Goal: Task Accomplishment & Management: Use online tool/utility

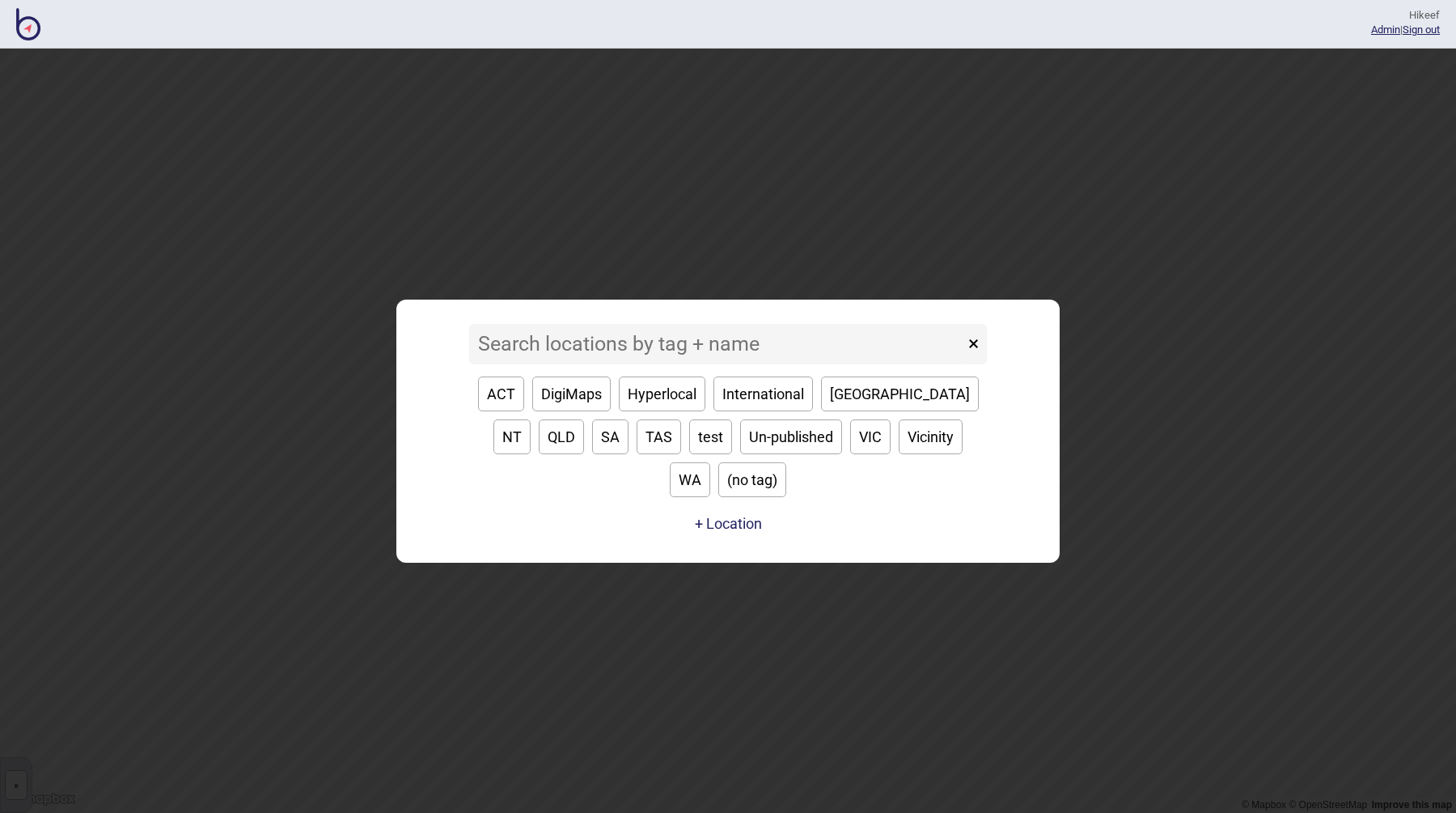
click at [631, 411] on button "Hyperlocal" at bounding box center [662, 394] width 86 height 35
type input "Hyperlocal"
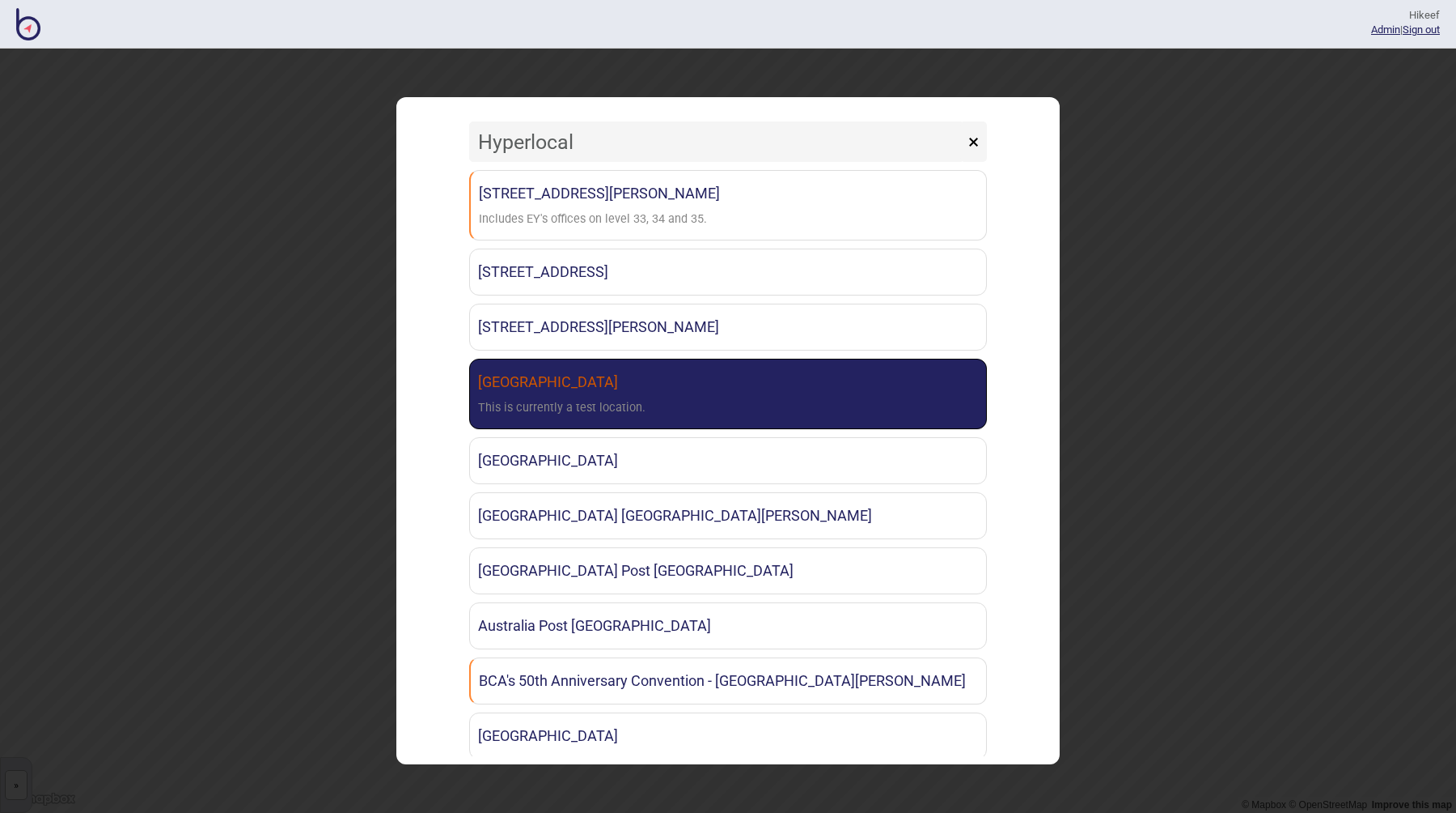
click at [648, 418] on link "[GEOGRAPHIC_DATA] This is currently a test location." at bounding box center [728, 393] width 517 height 71
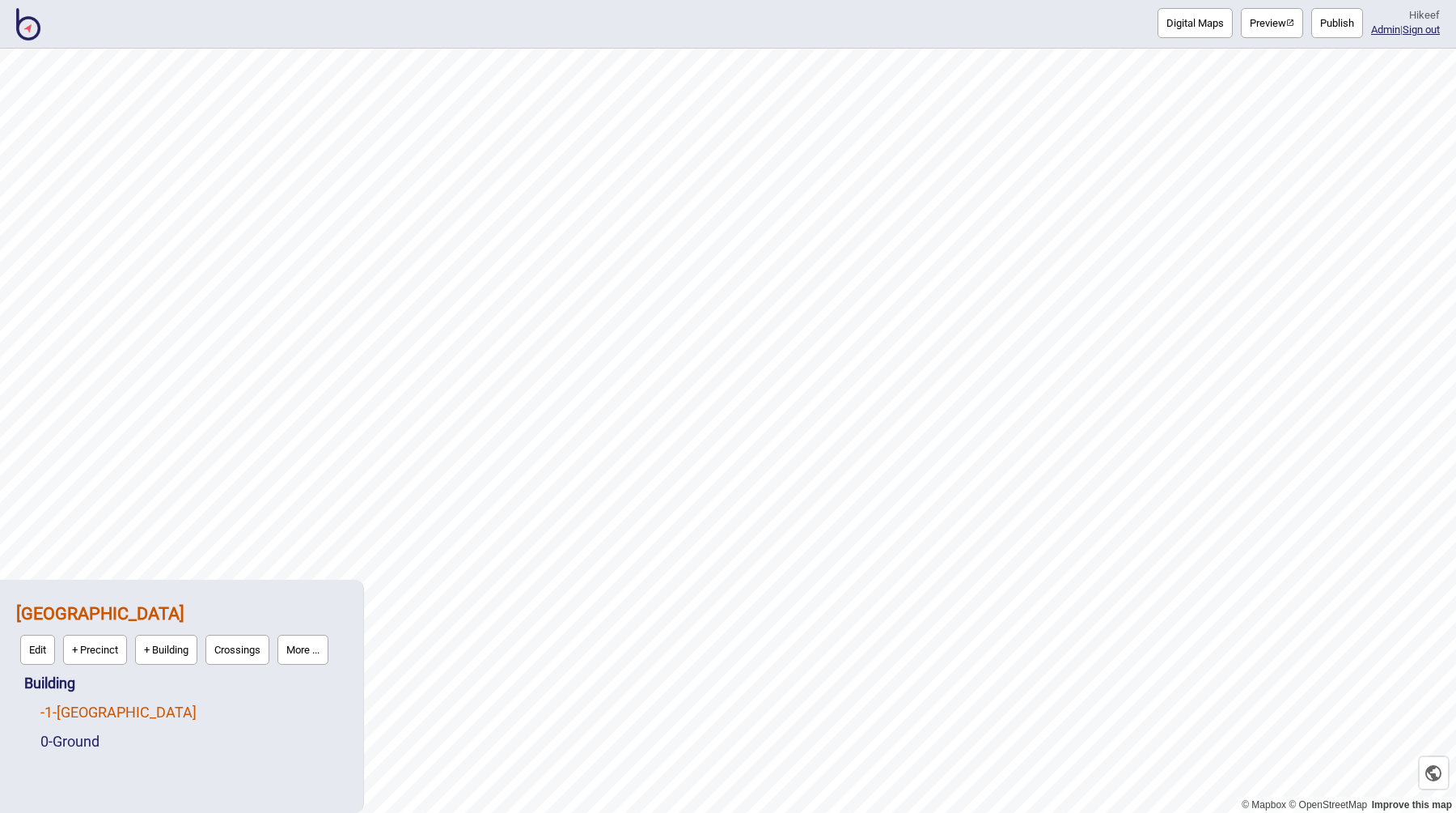
click at [90, 713] on link "-1 - [GEOGRAPHIC_DATA]" at bounding box center [119, 712] width 156 height 17
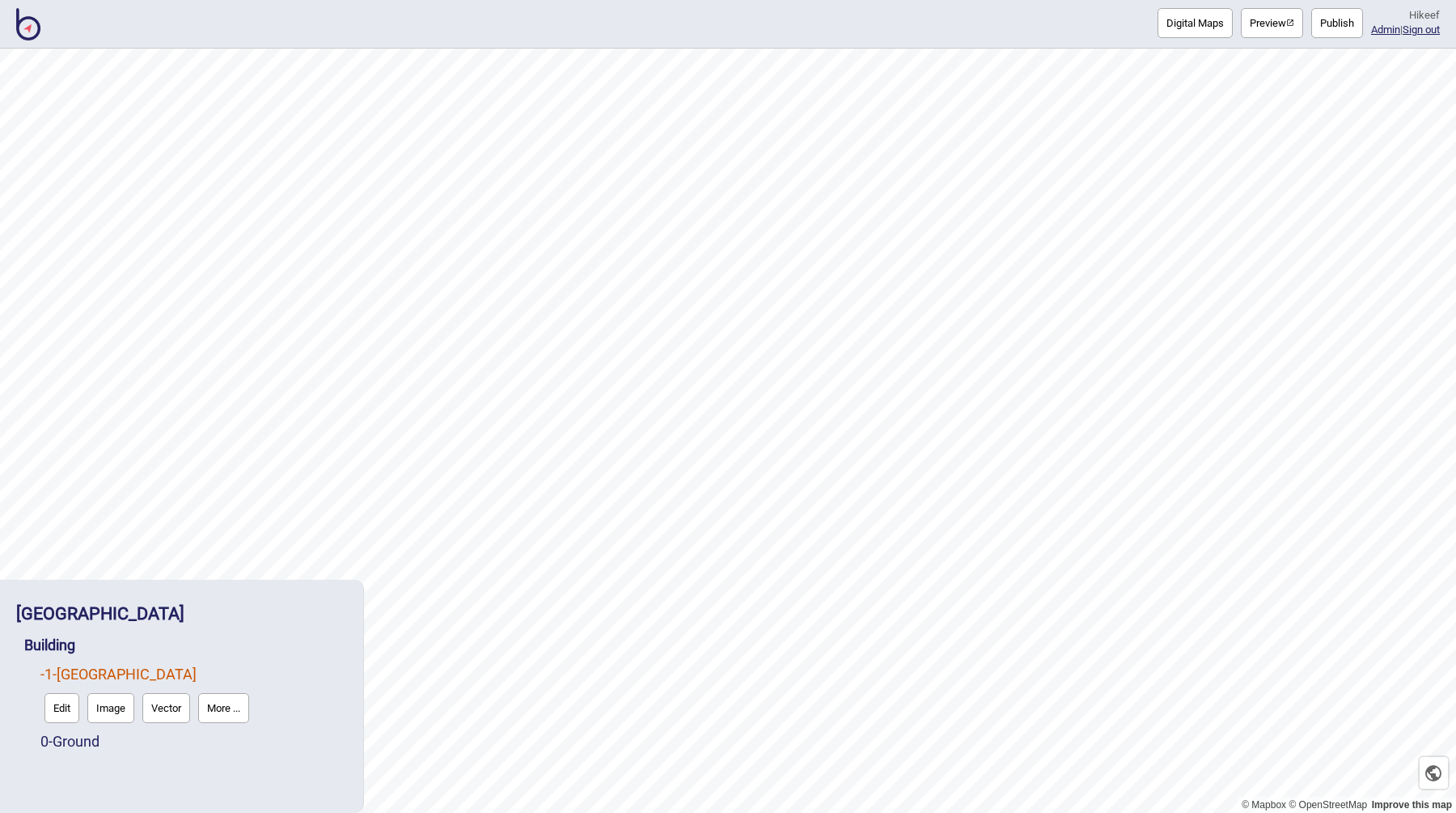
click at [66, 707] on button "Edit" at bounding box center [62, 708] width 35 height 30
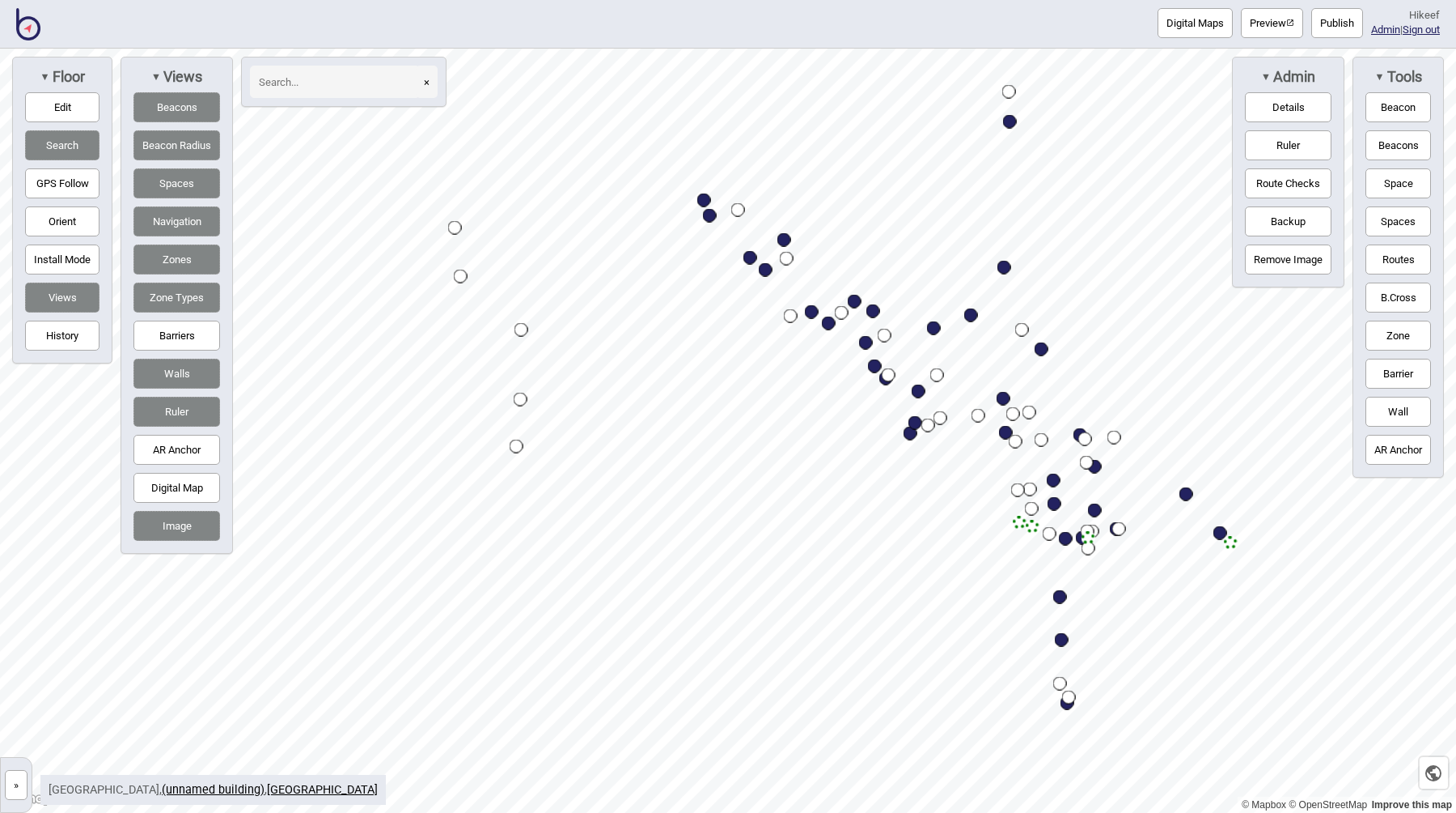
click at [176, 526] on button "Image" at bounding box center [177, 526] width 86 height 30
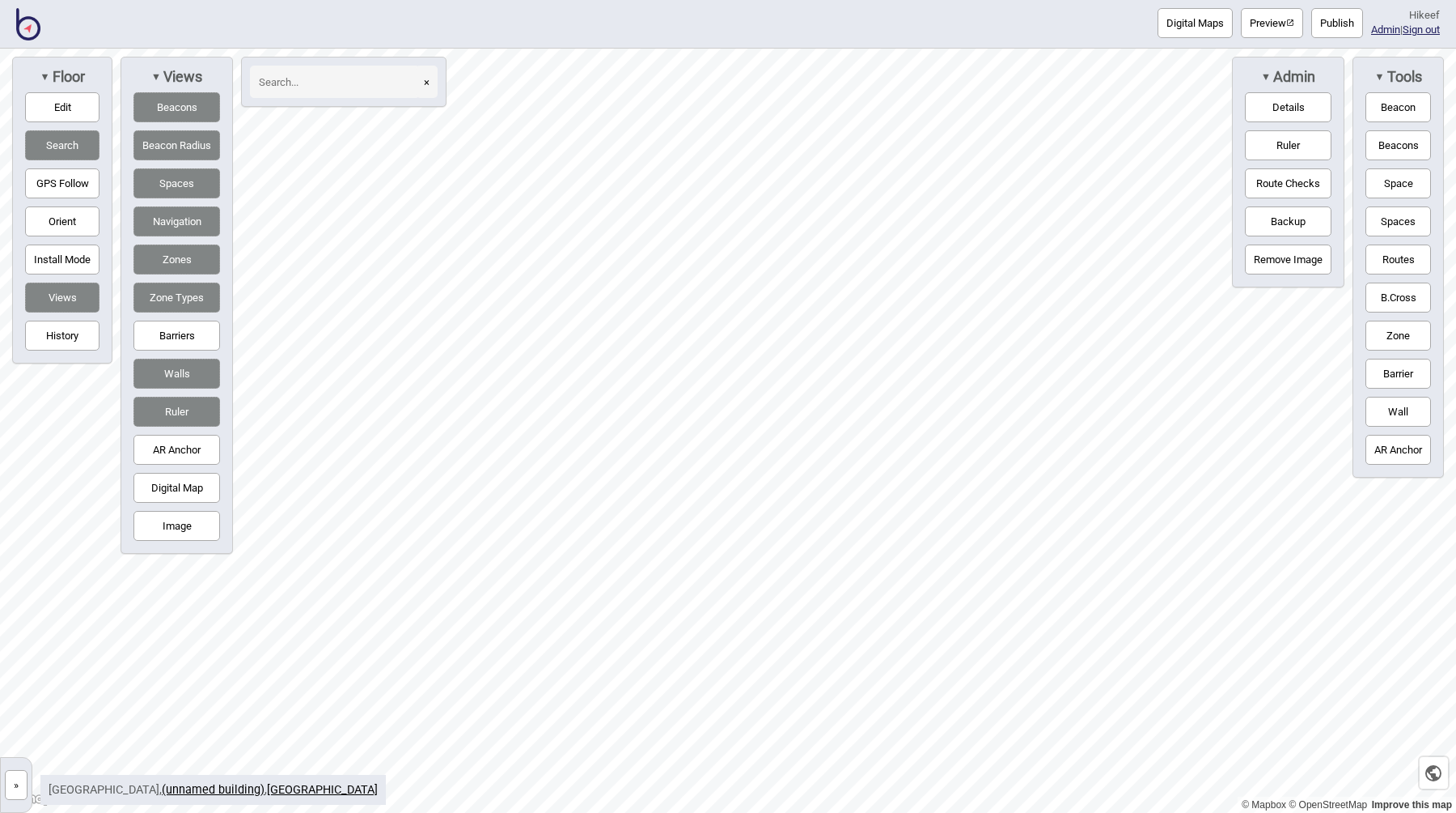
click at [178, 528] on button "Image" at bounding box center [177, 526] width 86 height 30
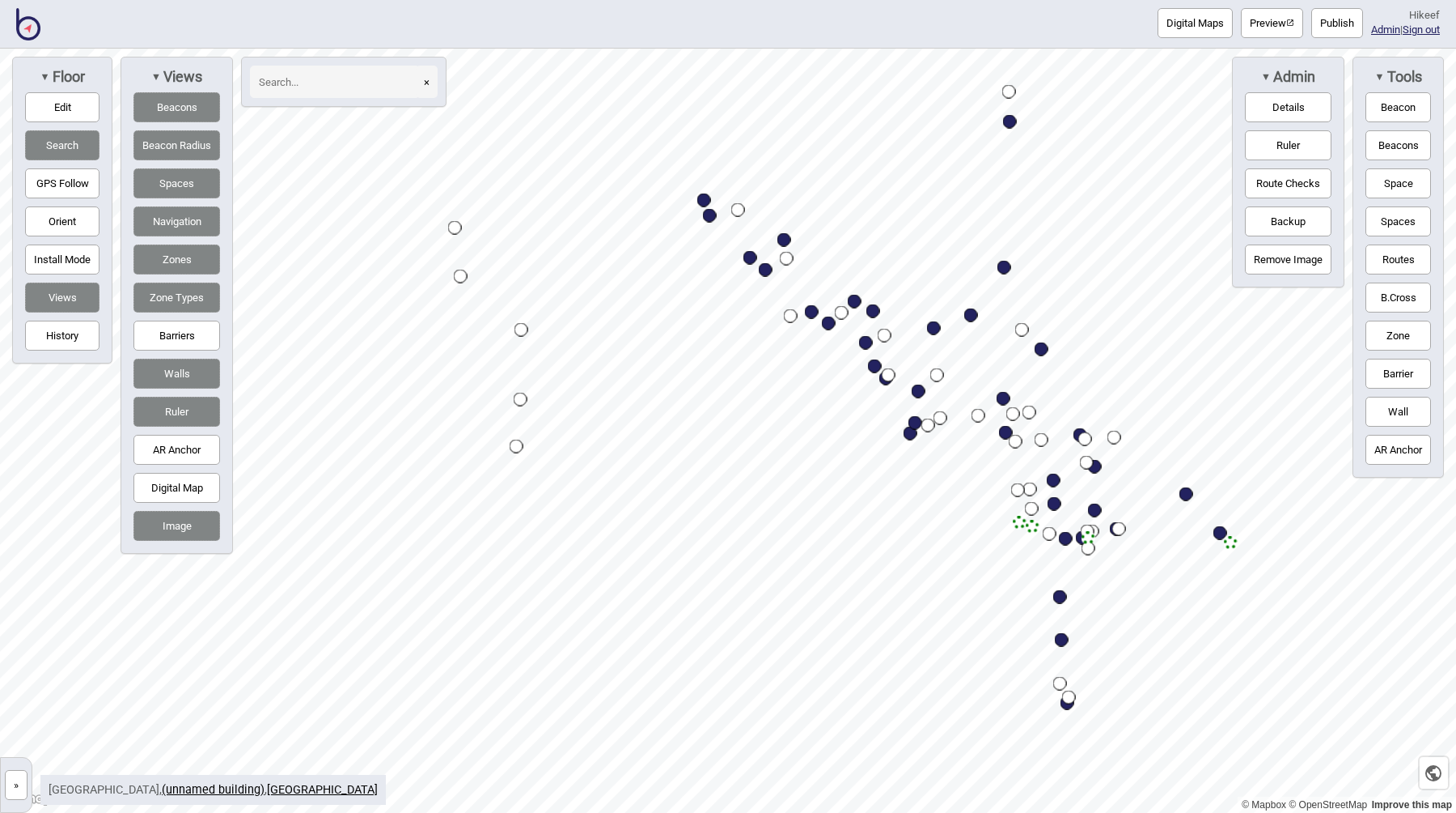
click at [178, 528] on button "Image" at bounding box center [177, 526] width 86 height 30
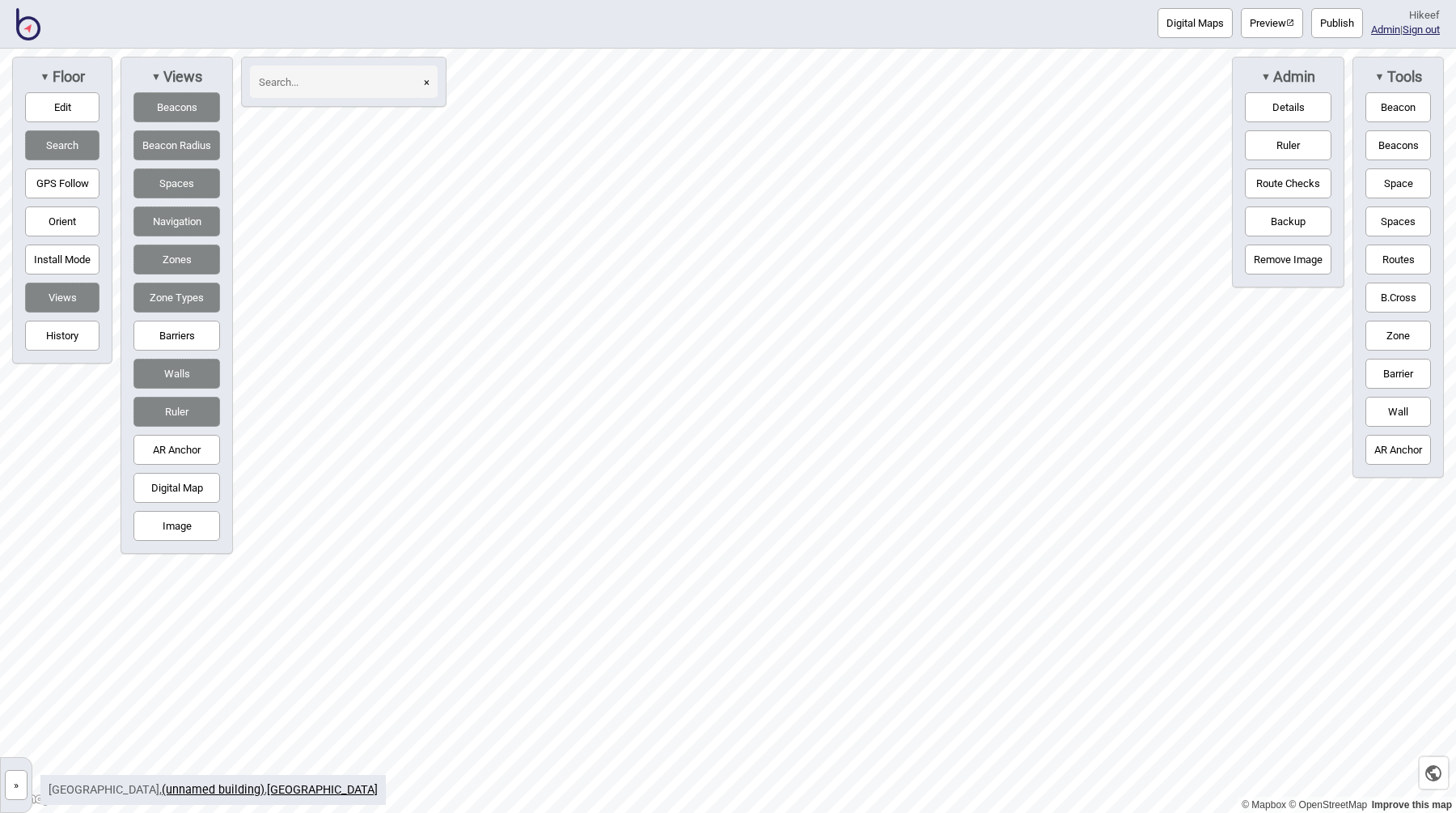
click at [183, 525] on button "Image" at bounding box center [177, 526] width 86 height 30
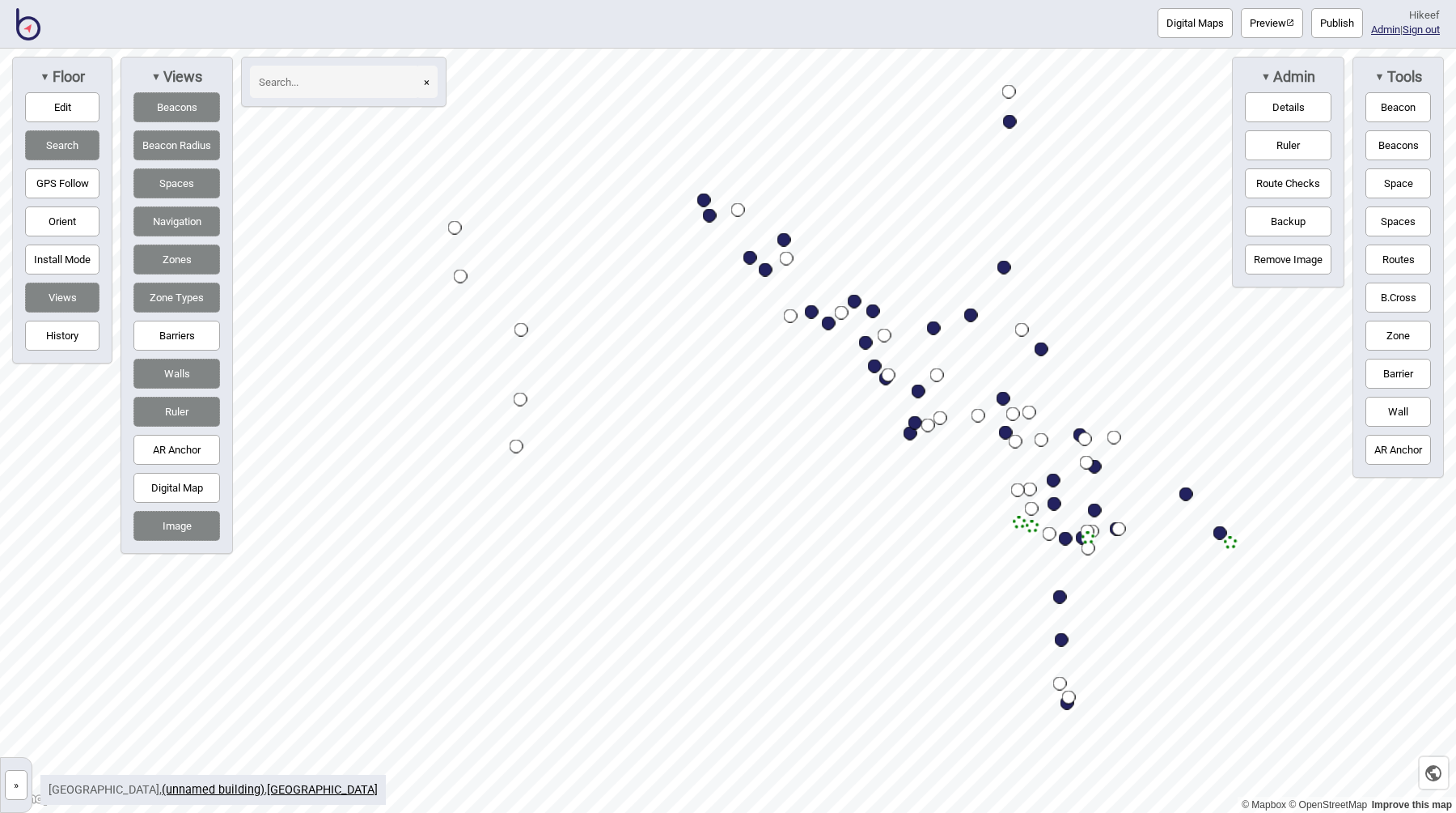
click at [183, 525] on button "Image" at bounding box center [177, 526] width 86 height 30
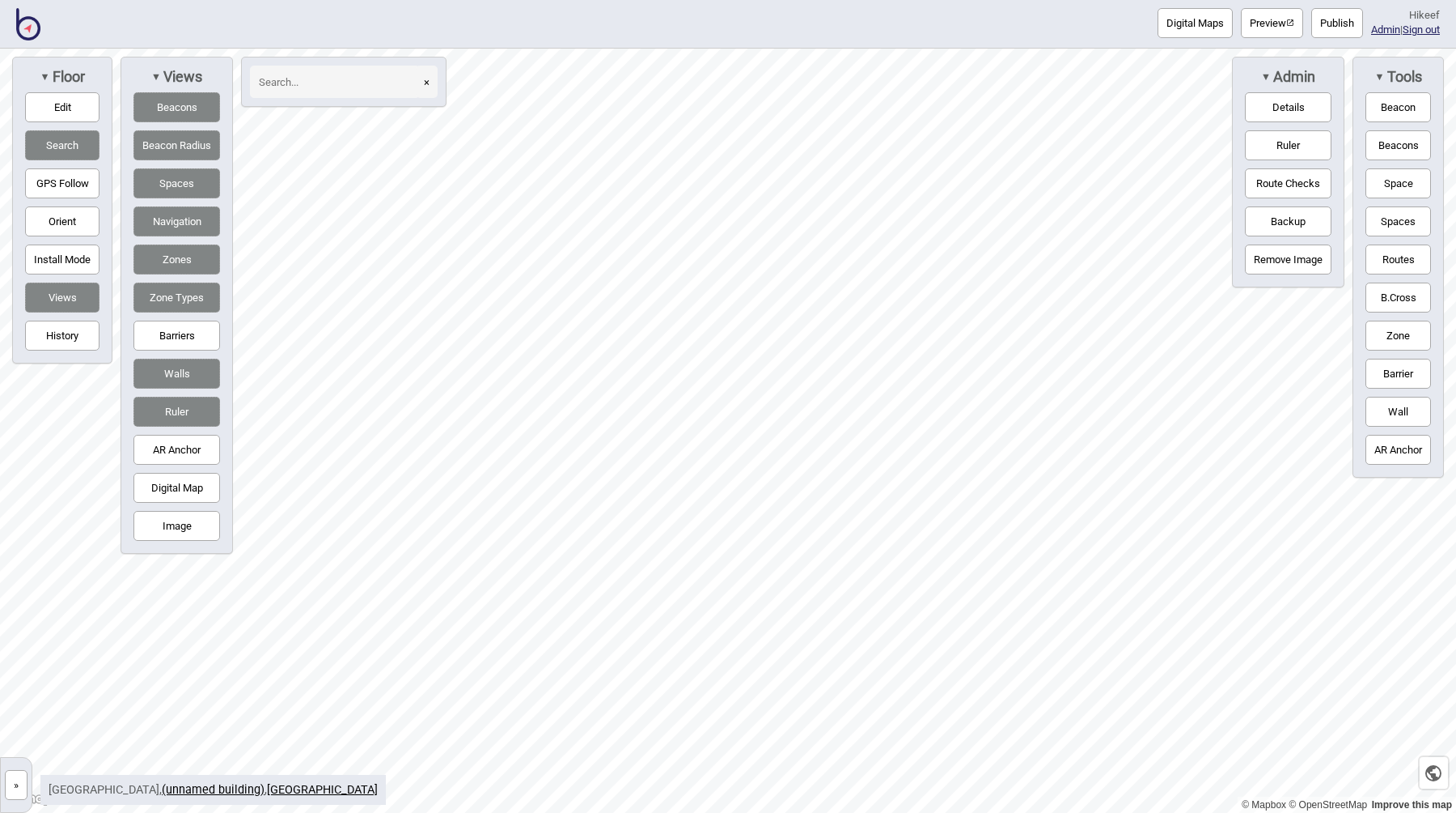
click at [191, 517] on button "Image" at bounding box center [177, 526] width 86 height 30
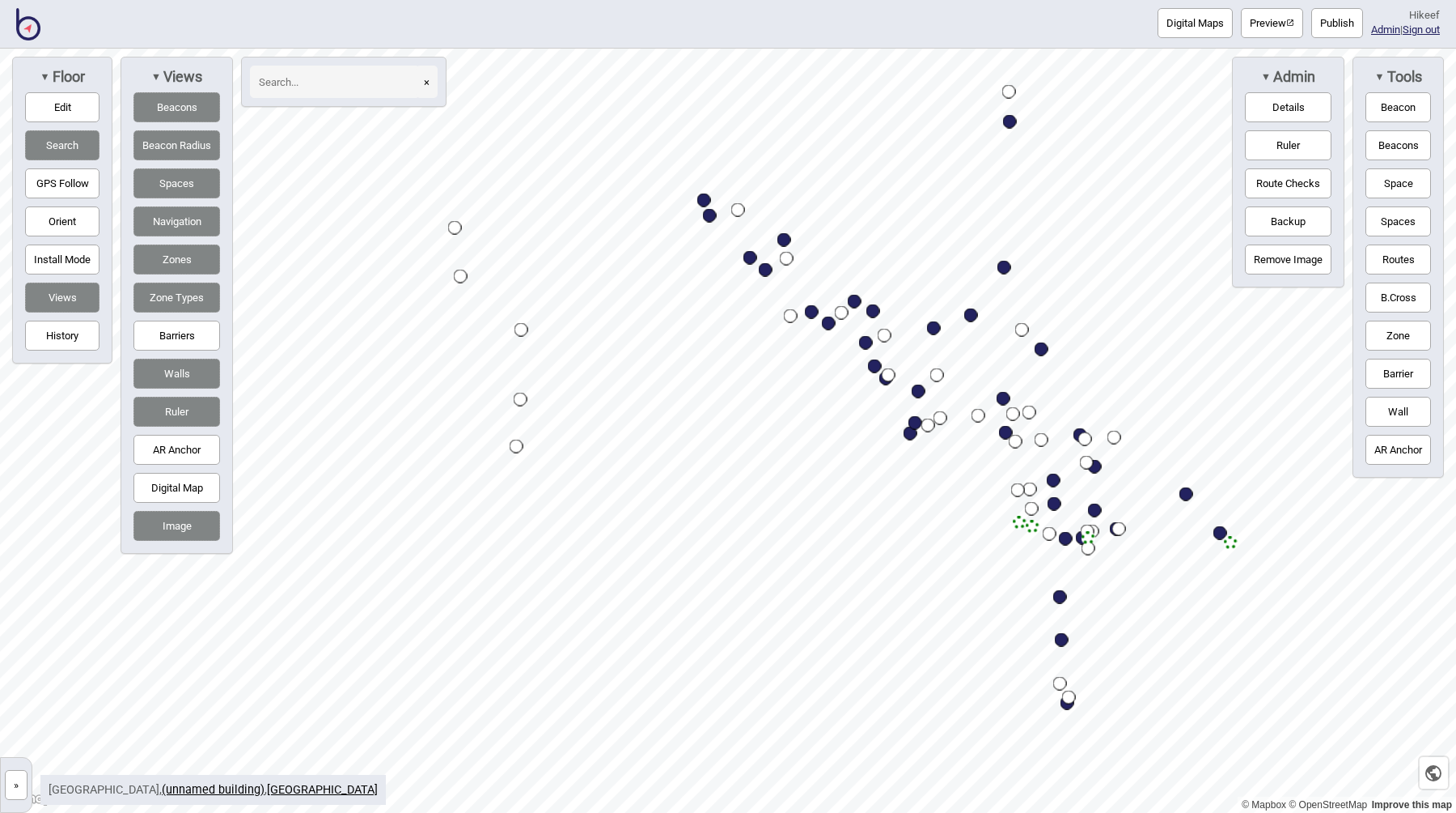
click at [191, 517] on button "Image" at bounding box center [177, 526] width 86 height 30
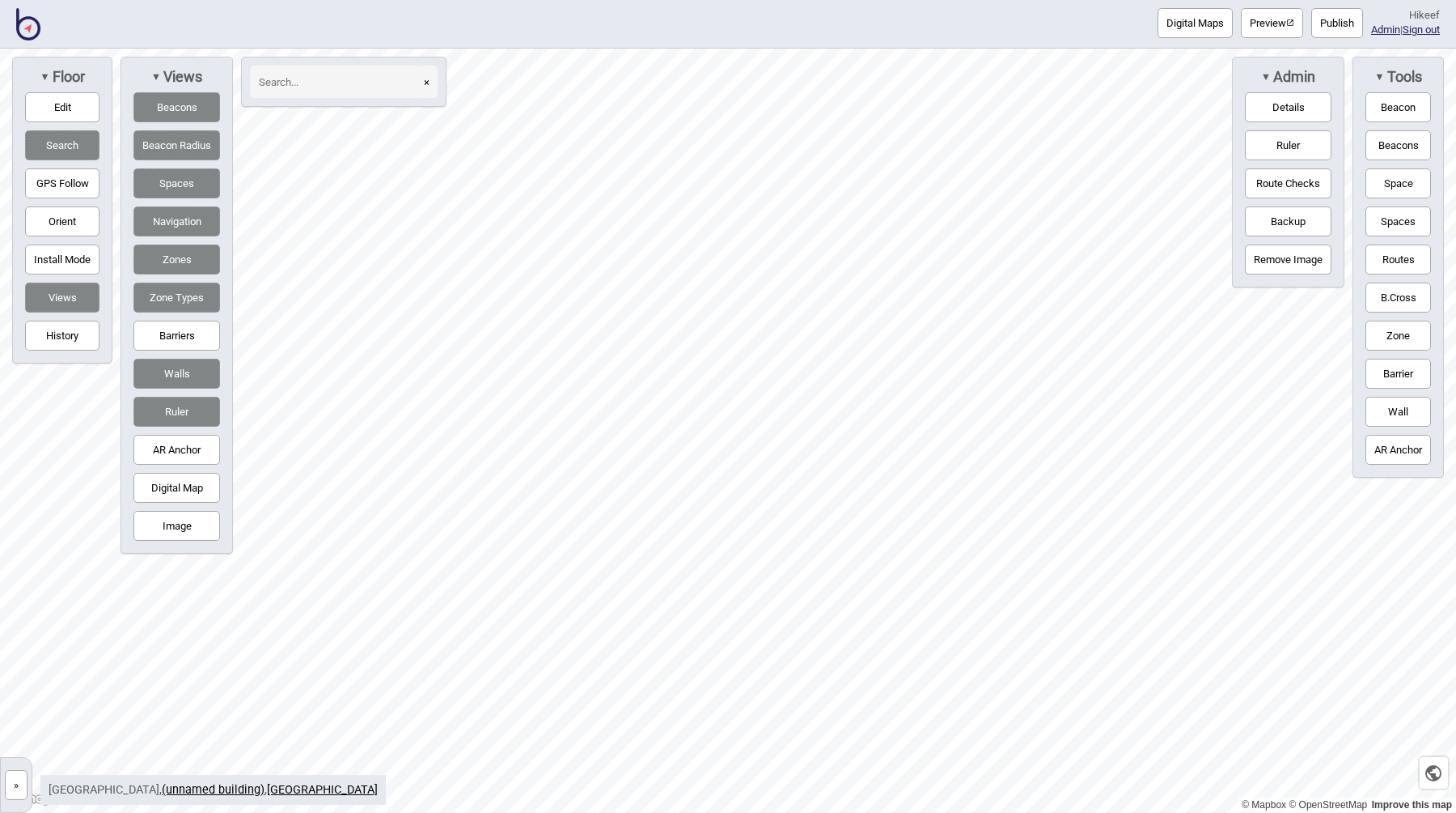
click at [191, 517] on button "Image" at bounding box center [177, 526] width 86 height 30
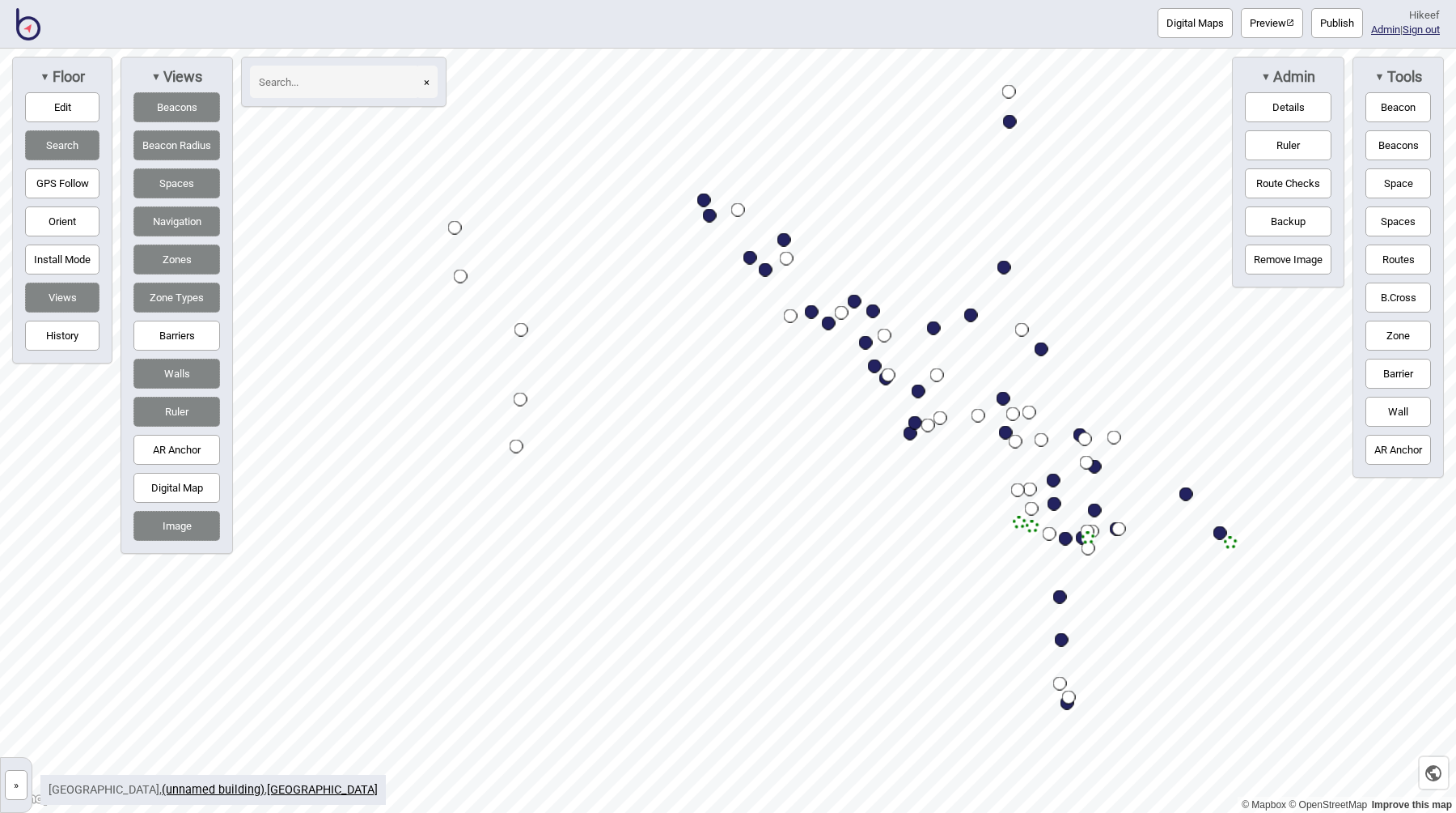
click at [191, 517] on button "Image" at bounding box center [177, 526] width 86 height 30
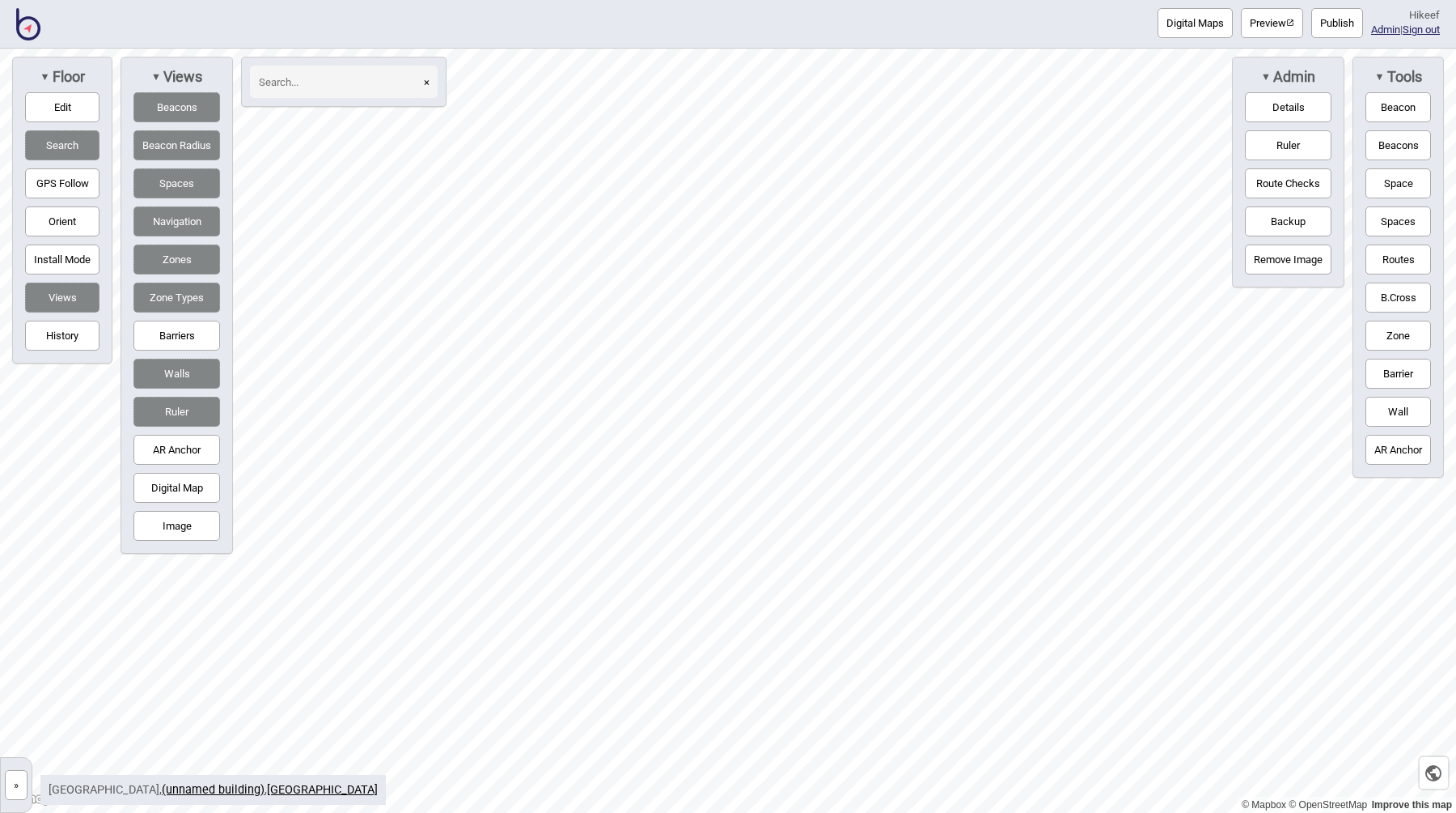
click at [191, 517] on button "Image" at bounding box center [177, 526] width 86 height 30
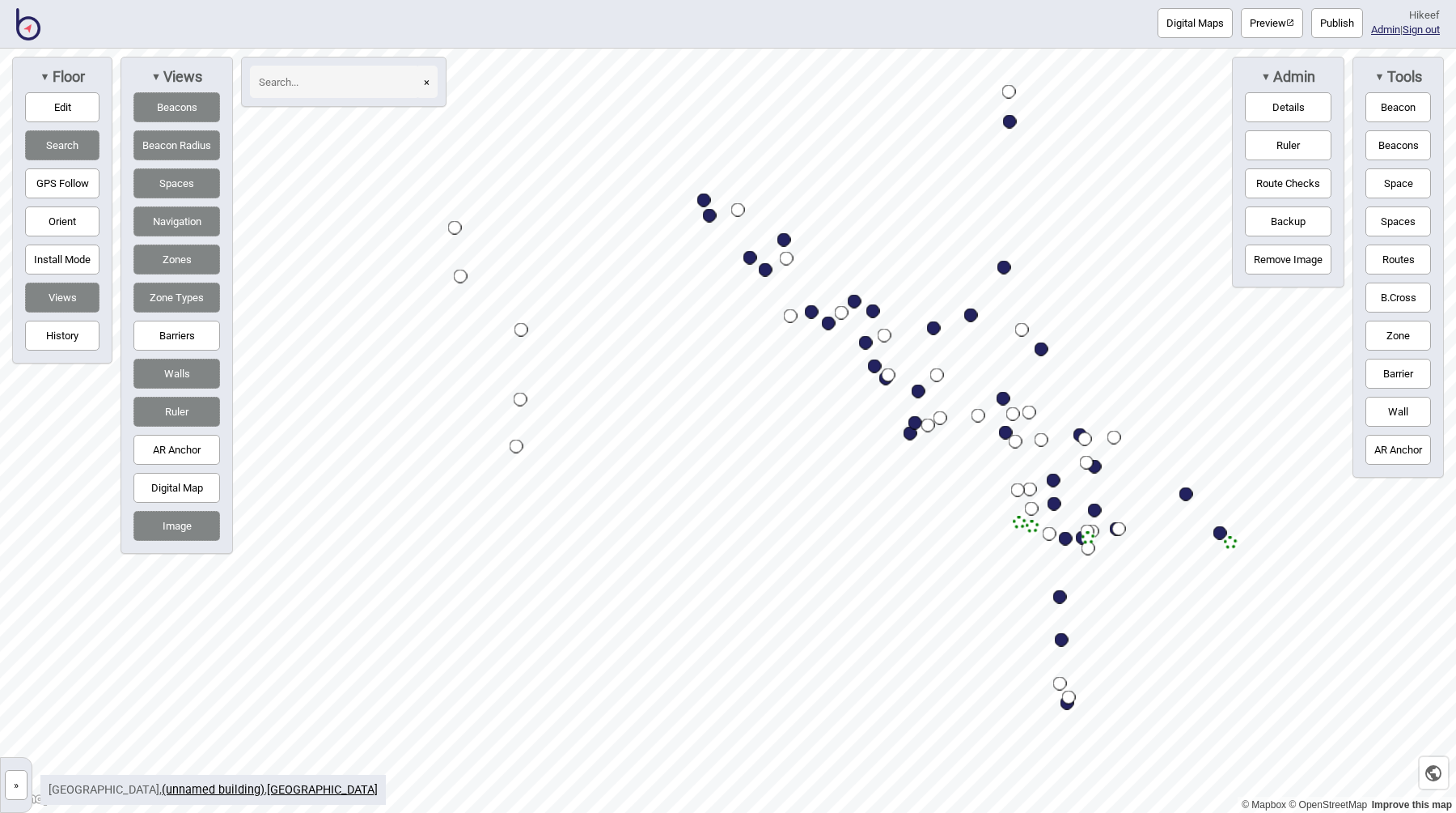
click at [191, 517] on button "Image" at bounding box center [177, 526] width 86 height 30
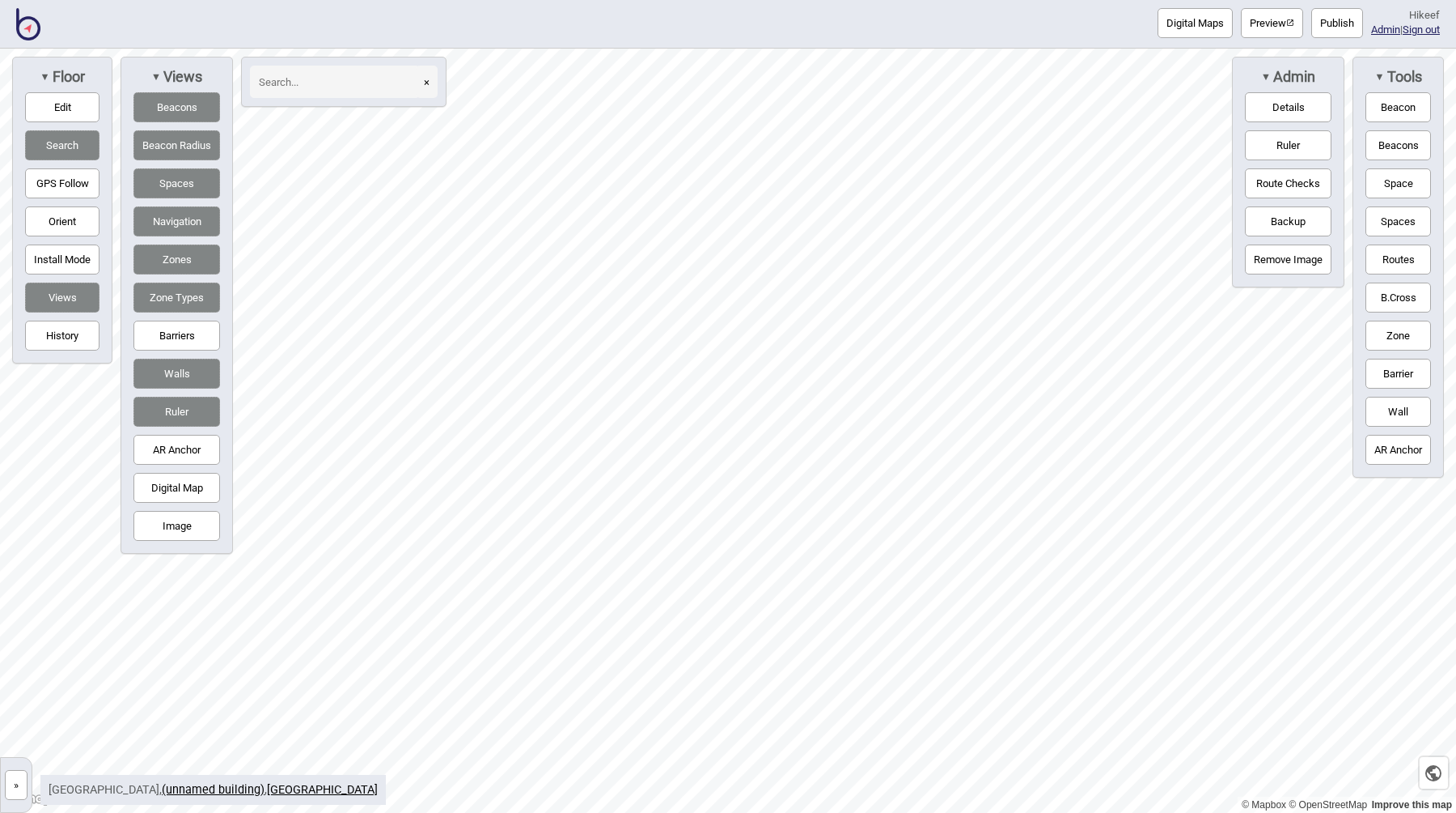
click at [191, 517] on button "Image" at bounding box center [177, 526] width 86 height 30
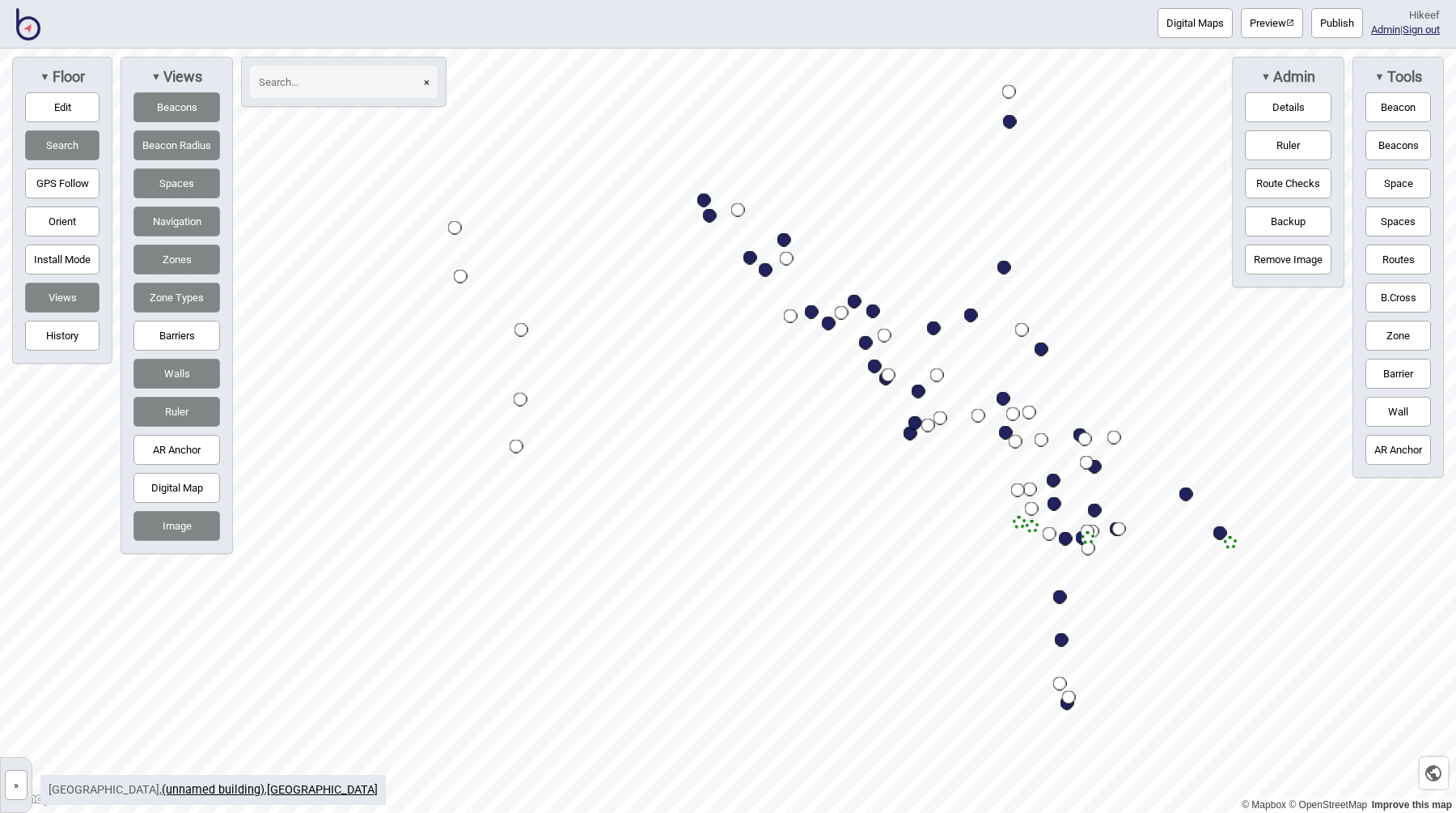
click at [18, 791] on button "»" at bounding box center [16, 785] width 22 height 30
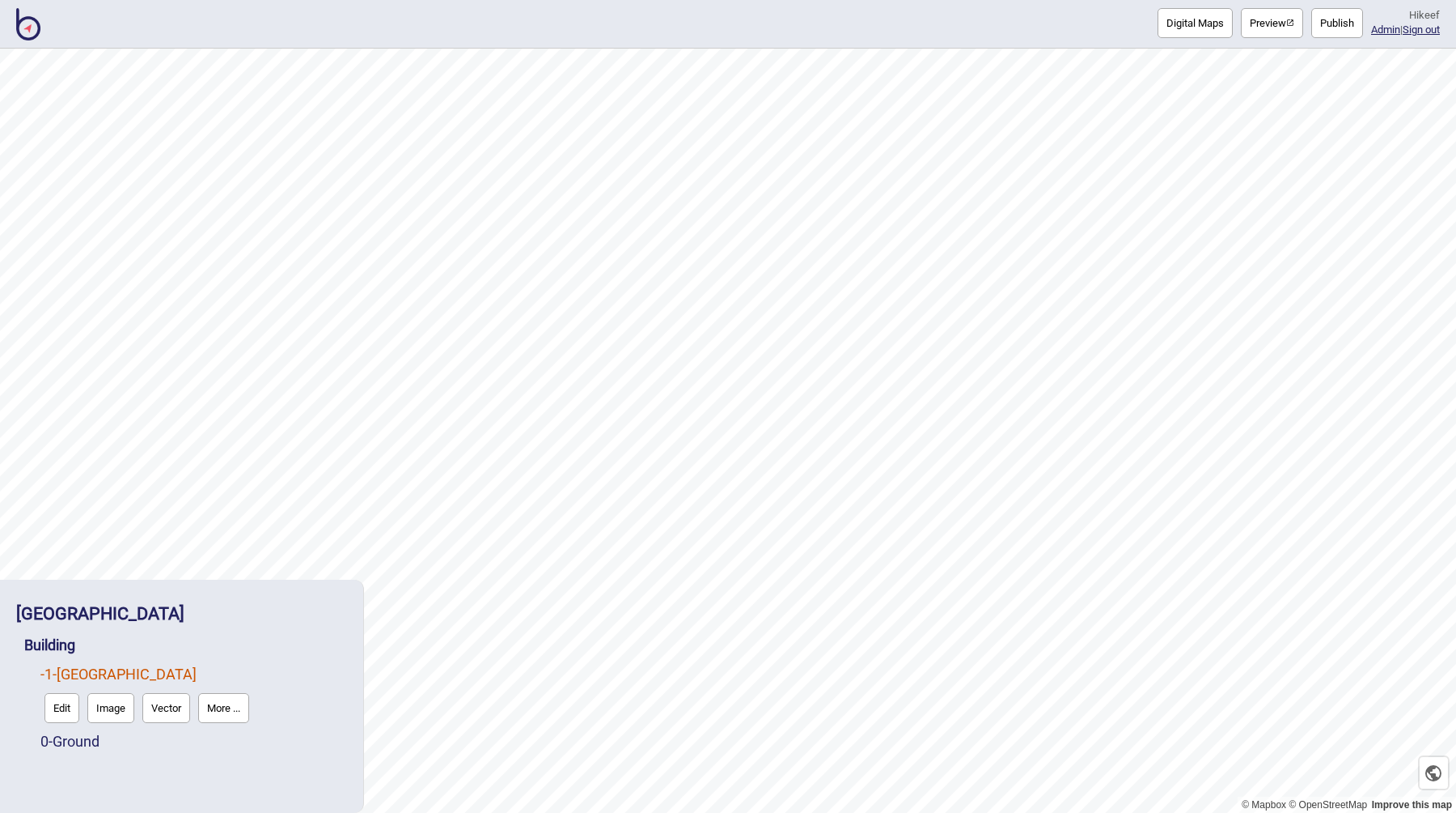
click at [152, 704] on button "Vector" at bounding box center [167, 708] width 48 height 30
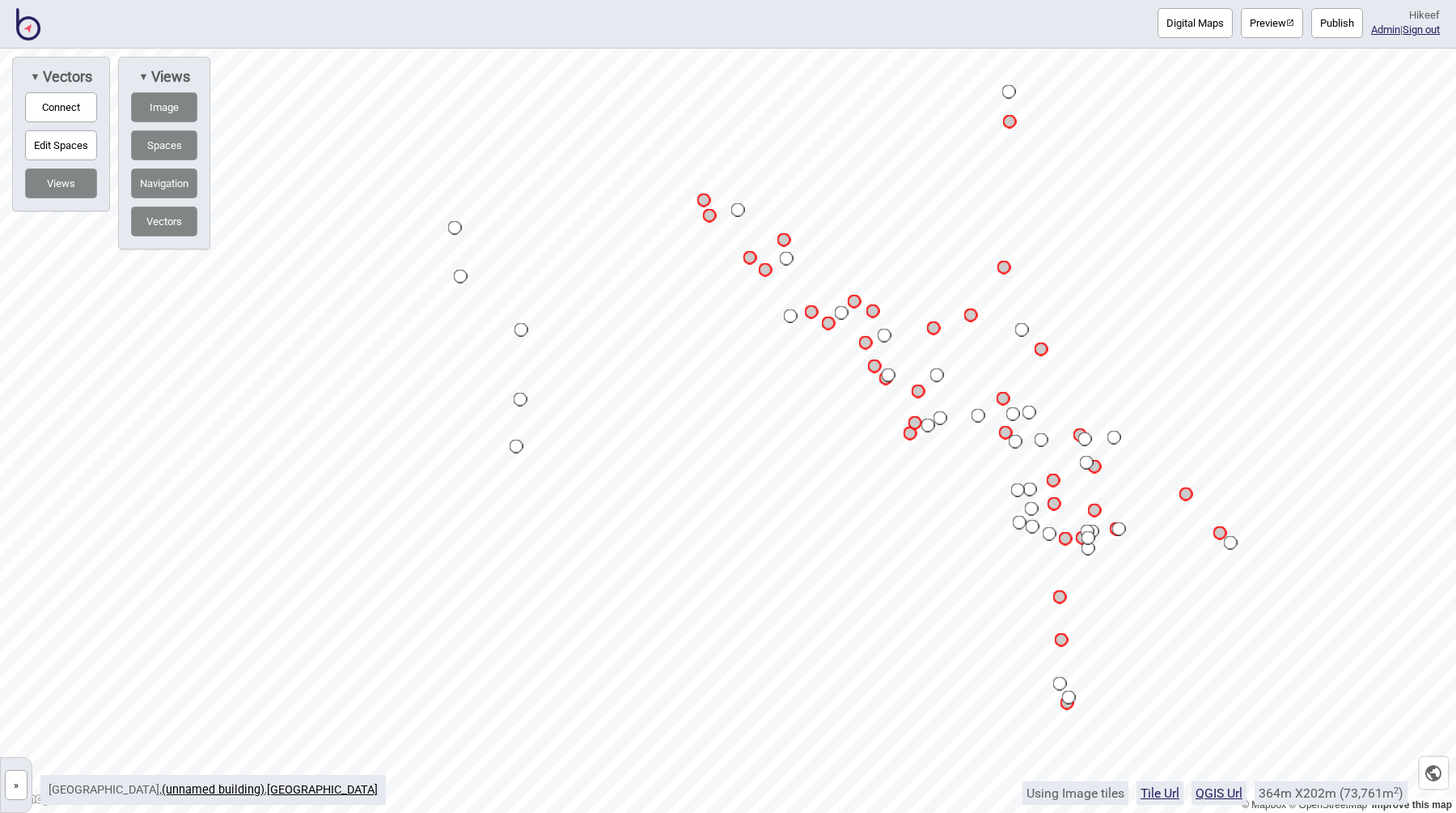
click at [162, 111] on button "Image" at bounding box center [164, 107] width 66 height 30
click at [162, 110] on button "Image" at bounding box center [164, 107] width 66 height 30
click at [167, 109] on button "Image" at bounding box center [164, 107] width 66 height 30
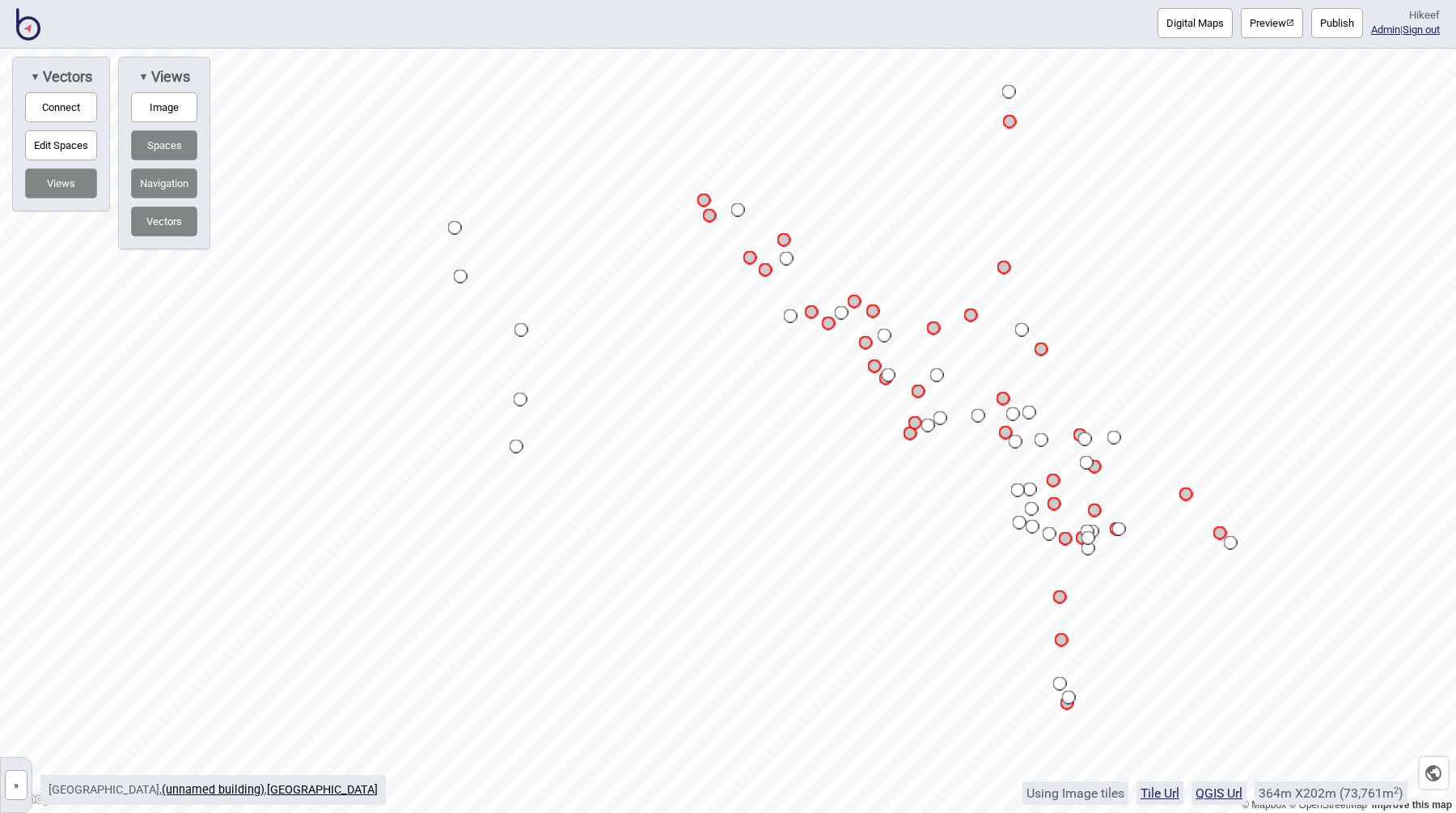
click at [167, 109] on button "Image" at bounding box center [164, 107] width 66 height 30
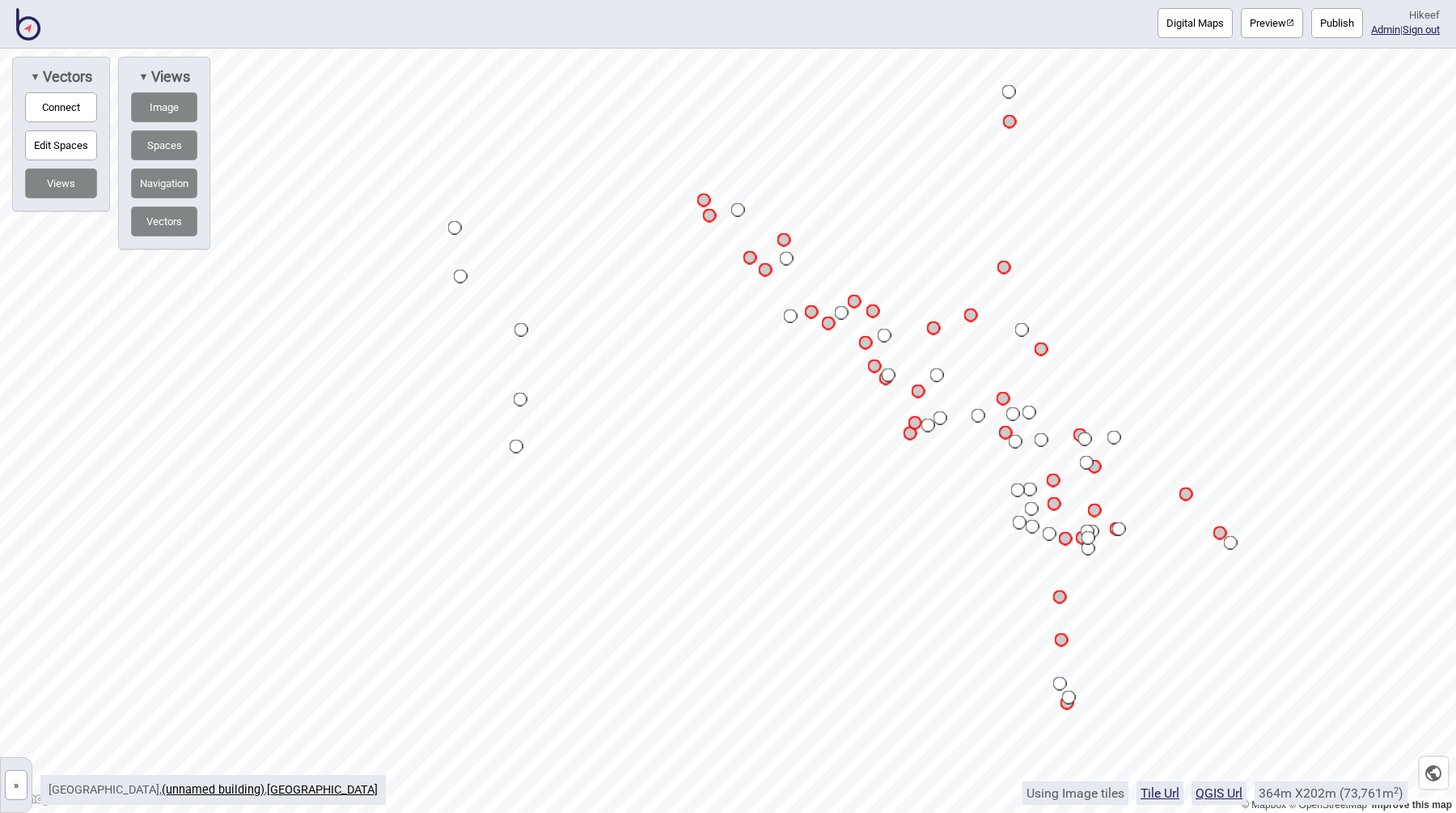
click at [167, 109] on button "Image" at bounding box center [164, 107] width 66 height 30
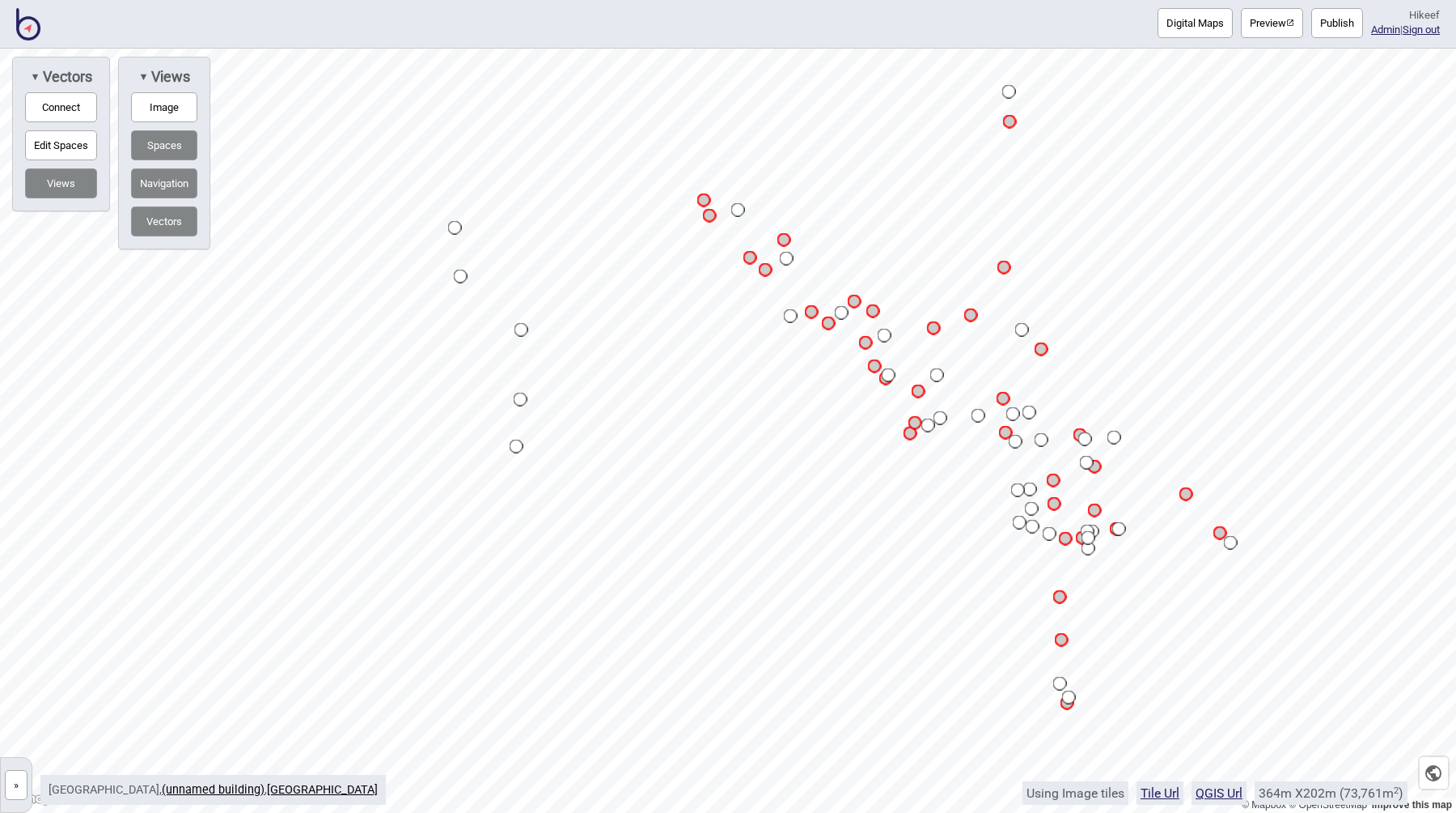
click at [167, 109] on button "Image" at bounding box center [164, 107] width 66 height 30
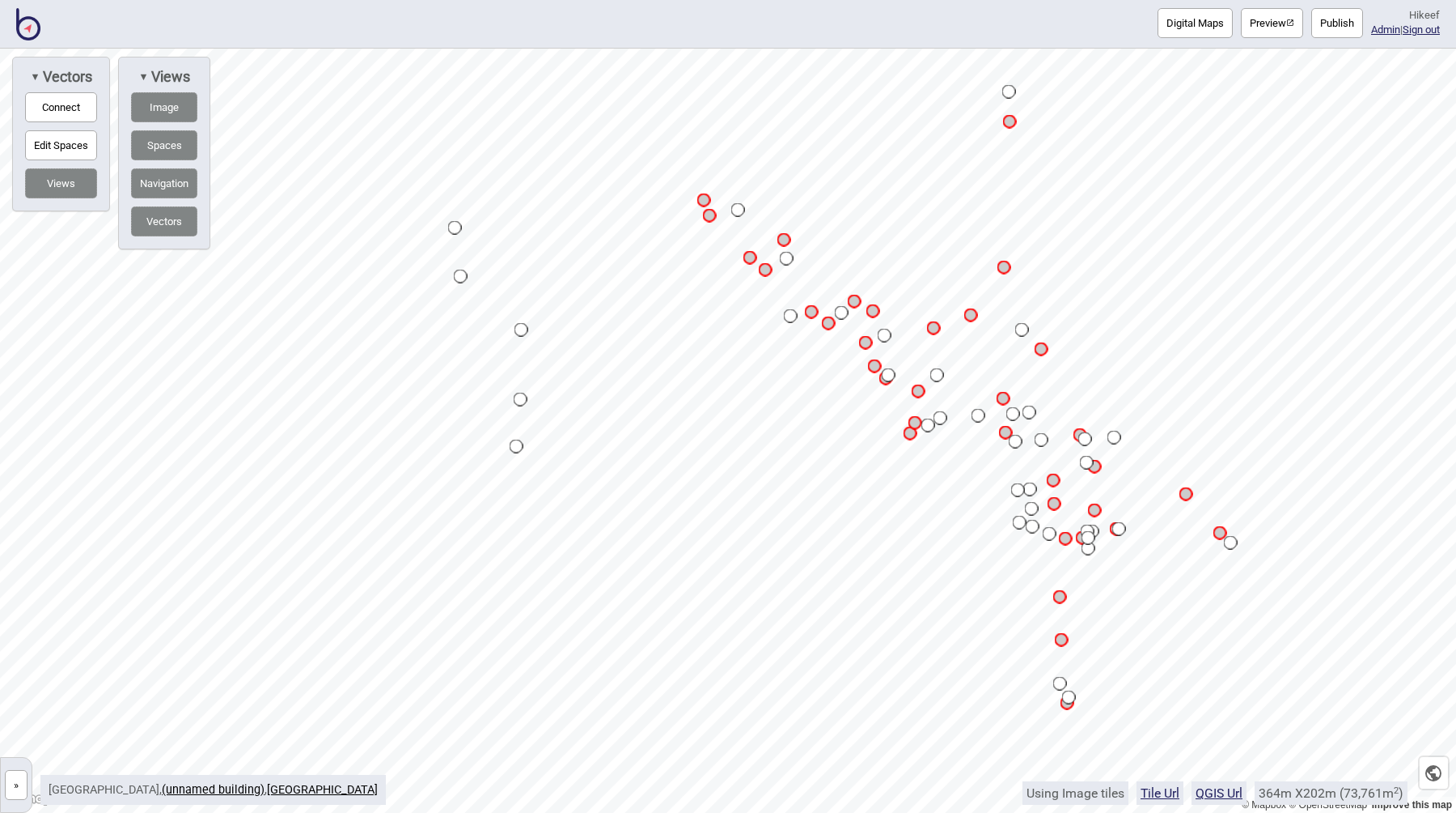
click at [167, 109] on button "Image" at bounding box center [164, 107] width 66 height 30
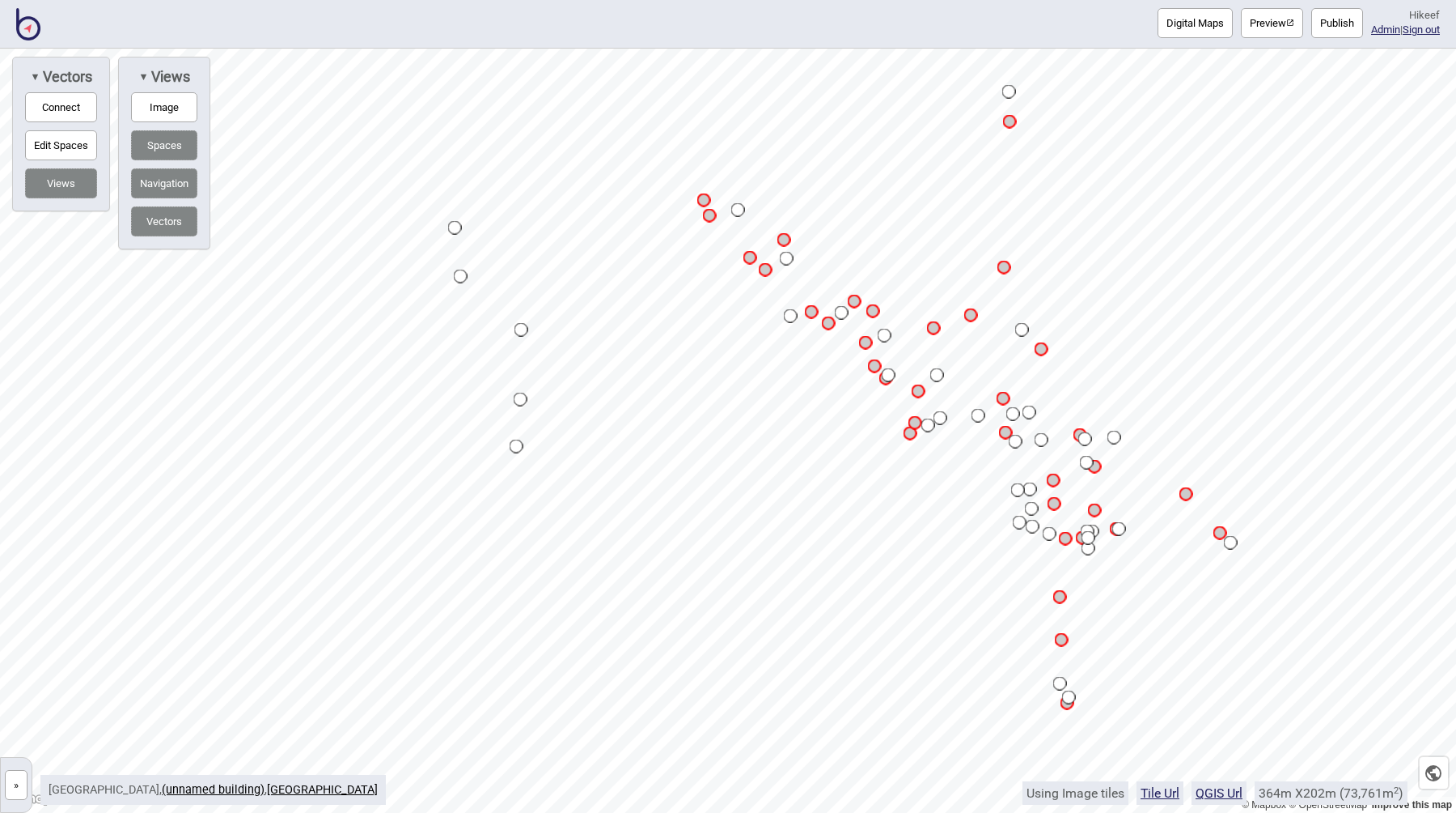
click at [167, 109] on button "Image" at bounding box center [164, 107] width 66 height 30
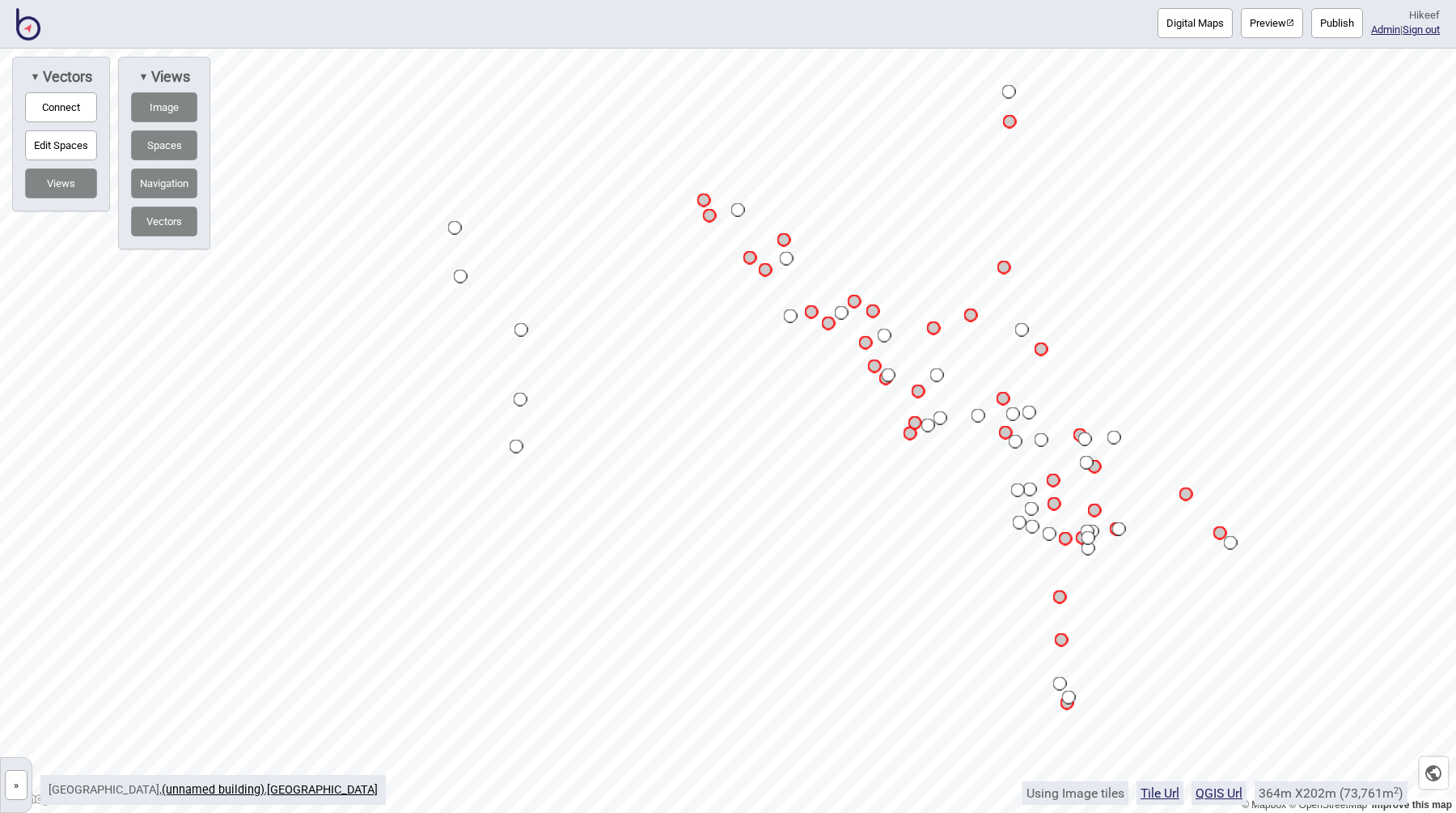
click at [167, 109] on button "Image" at bounding box center [164, 107] width 66 height 30
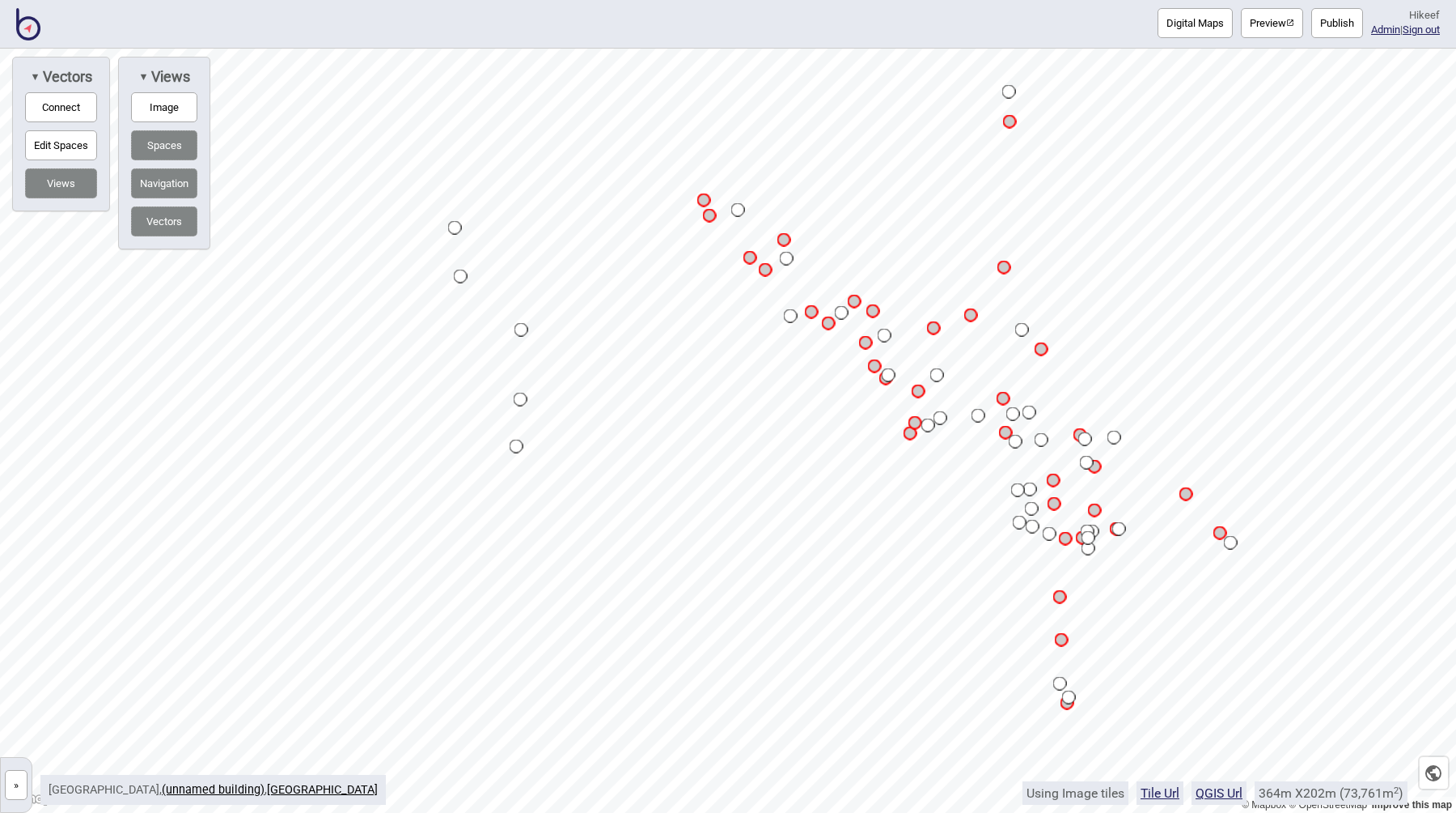
click at [167, 109] on button "Image" at bounding box center [164, 107] width 66 height 30
click at [19, 777] on button "»" at bounding box center [16, 785] width 22 height 30
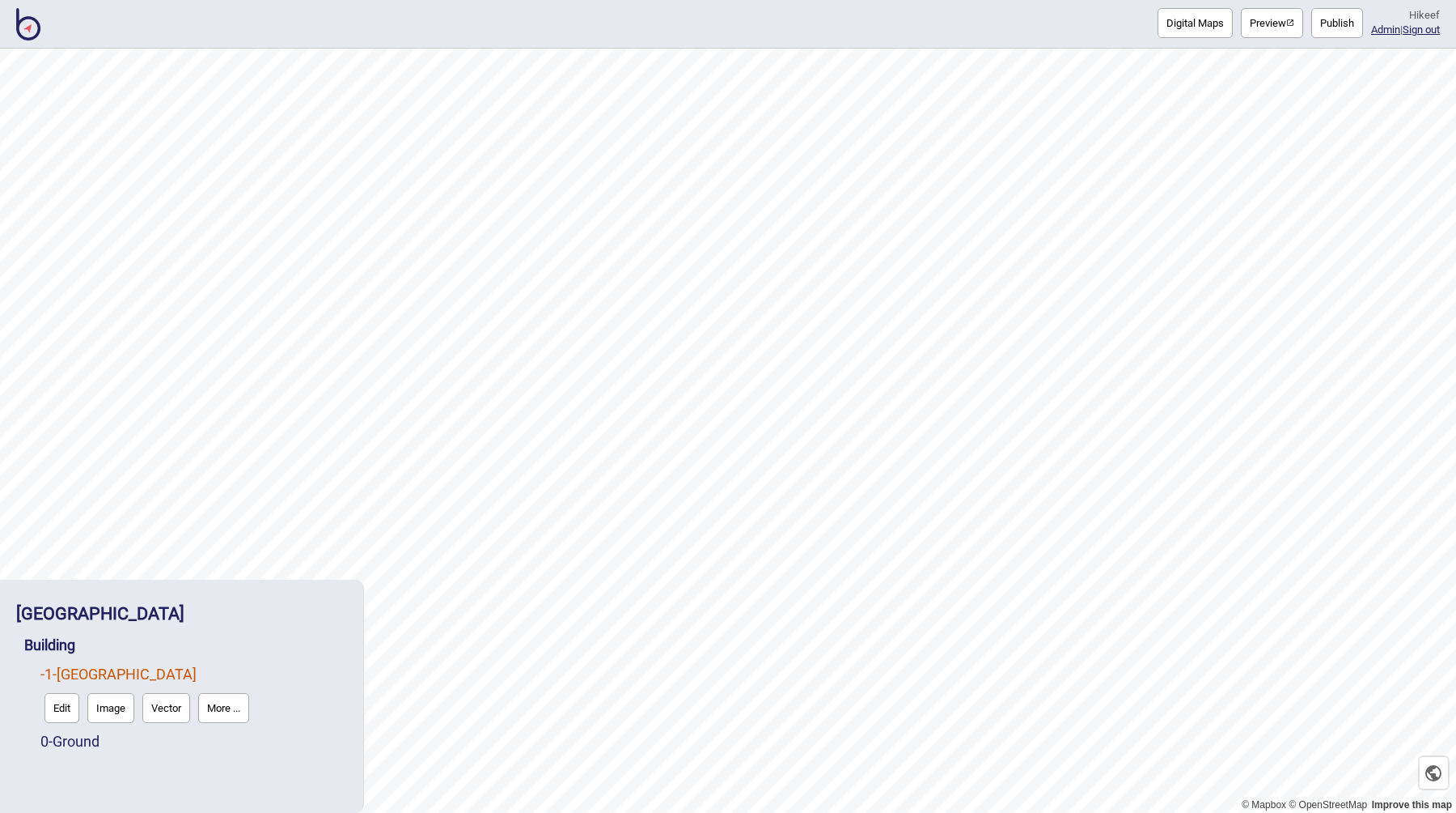
click at [109, 708] on button "Image" at bounding box center [110, 708] width 47 height 30
